Goal: Find specific page/section: Find specific page/section

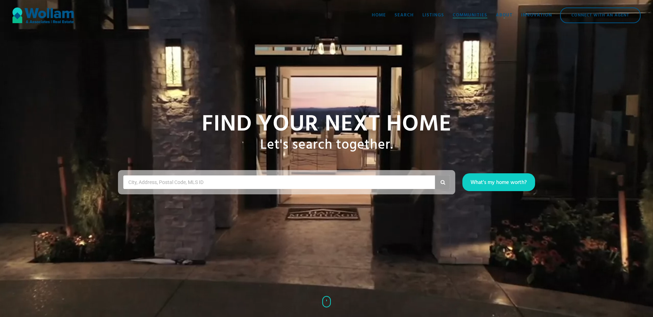
click at [475, 12] on div "Communities" at bounding box center [470, 15] width 35 height 7
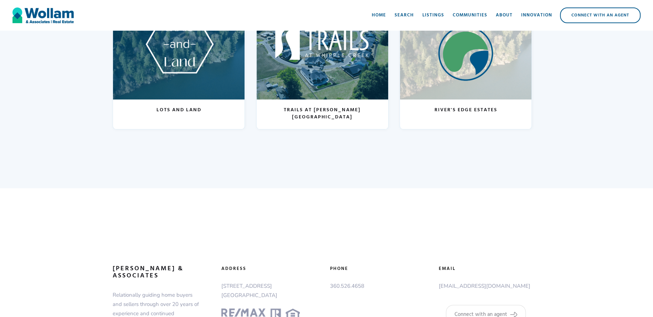
scroll to position [146, 0]
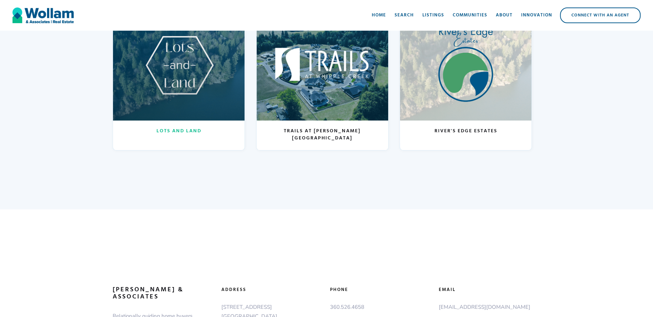
click at [196, 88] on div at bounding box center [179, 65] width 132 height 111
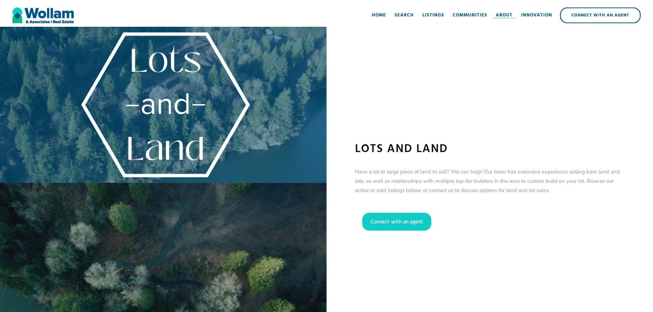
click at [506, 19] on link "About" at bounding box center [504, 15] width 25 height 21
